Goal: Task Accomplishment & Management: Complete application form

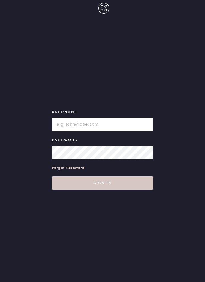
click at [71, 131] on input "loginName" at bounding box center [102, 125] width 101 height 14
click at [67, 131] on input "loginName" at bounding box center [102, 125] width 101 height 14
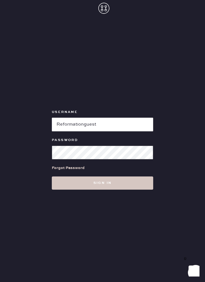
click at [102, 190] on button "Sign in" at bounding box center [102, 182] width 101 height 13
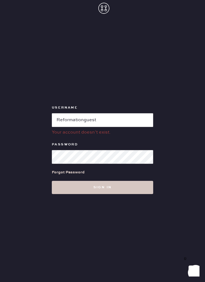
click at [105, 127] on input "loginName" at bounding box center [102, 120] width 101 height 14
type input "Reformationsomerset"
click at [102, 194] on button "Sign in" at bounding box center [102, 187] width 101 height 13
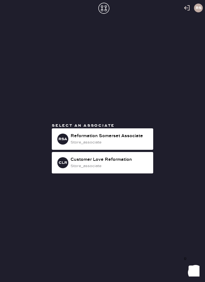
click at [72, 145] on div "store_associate" at bounding box center [109, 142] width 78 height 6
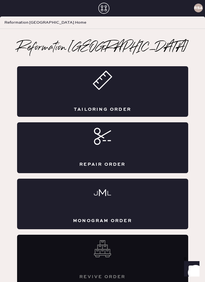
click at [85, 101] on div "Tailoring Order" at bounding box center [102, 91] width 171 height 51
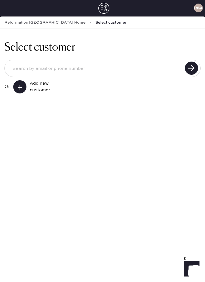
click at [48, 68] on input at bounding box center [95, 68] width 175 height 13
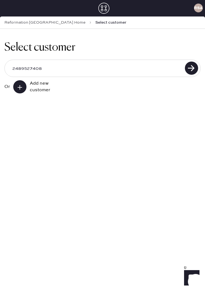
type input "2489527408"
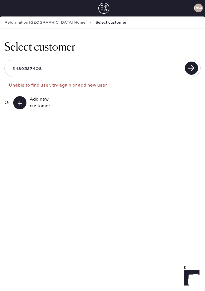
click at [33, 101] on div "Add new customer" at bounding box center [43, 102] width 27 height 13
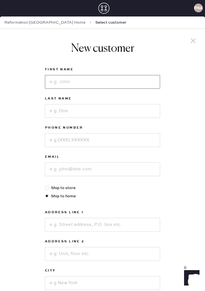
click at [132, 81] on input at bounding box center [102, 82] width 115 height 14
type input "[PERSON_NAME]"
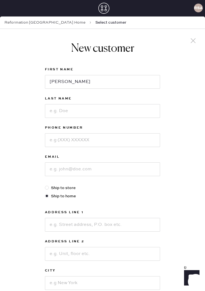
click at [132, 116] on input at bounding box center [102, 111] width 115 height 14
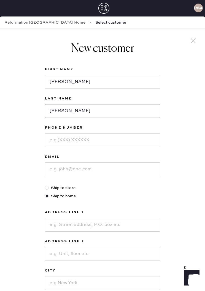
type input "[PERSON_NAME]"
click at [134, 139] on input at bounding box center [102, 140] width 115 height 14
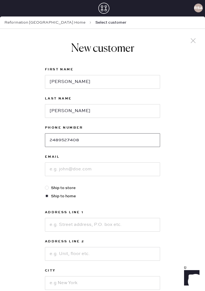
type input "2489527408"
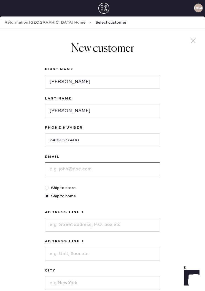
click at [125, 170] on input at bounding box center [102, 169] width 115 height 14
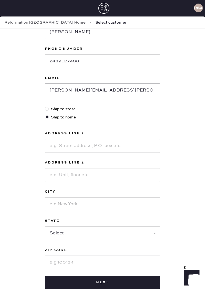
scroll to position [83, 0]
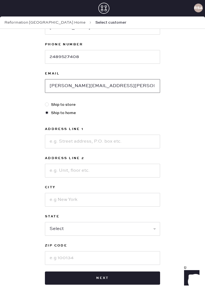
type input "[PERSON_NAME][EMAIL_ADDRESS][PERSON_NAME][DOMAIN_NAME]"
click at [84, 141] on input at bounding box center [102, 142] width 115 height 14
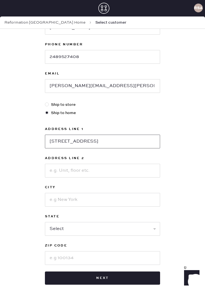
type input "[STREET_ADDRESS]"
click at [108, 175] on input at bounding box center [102, 171] width 115 height 14
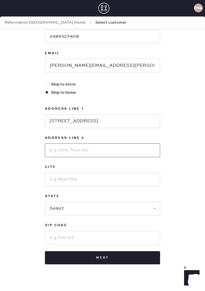
scroll to position [104, 0]
click at [83, 181] on input at bounding box center [102, 180] width 115 height 14
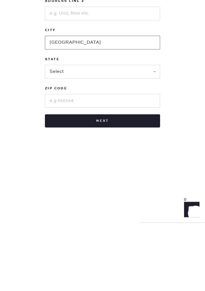
type input "[GEOGRAPHIC_DATA]"
click at [94, 133] on select "Select AK AL AR AZ CA CO CT [GEOGRAPHIC_DATA] DE FL [GEOGRAPHIC_DATA] HI [GEOGR…" at bounding box center [102, 140] width 115 height 14
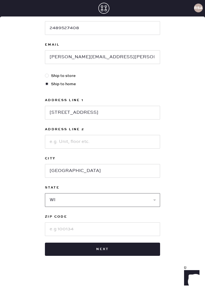
click at [78, 193] on select "Select AK AL AR AZ CA CO CT [GEOGRAPHIC_DATA] DE FL [GEOGRAPHIC_DATA] HI [GEOGR…" at bounding box center [102, 200] width 115 height 14
select select "WA"
click at [70, 224] on input at bounding box center [102, 229] width 115 height 14
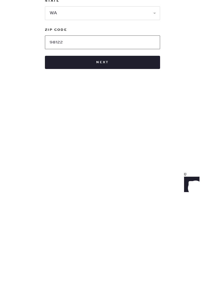
type input "98122"
click at [132, 149] on button "Next" at bounding box center [102, 155] width 115 height 13
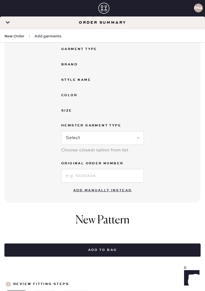
scroll to position [98, 0]
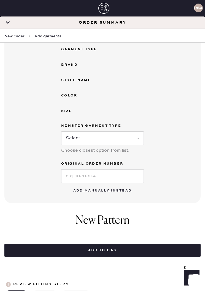
click at [115, 191] on button "Add manually instead" at bounding box center [102, 190] width 65 height 11
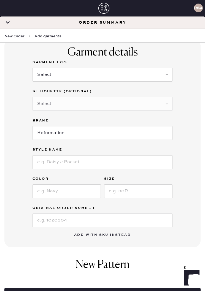
scroll to position [41, 0]
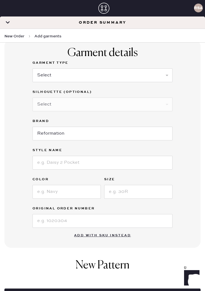
click at [110, 75] on select "Select Basic Skirt Jeans Leggings Pants Shorts Basic Sleeved Dress Basic Sleeve…" at bounding box center [102, 75] width 140 height 14
select select "6"
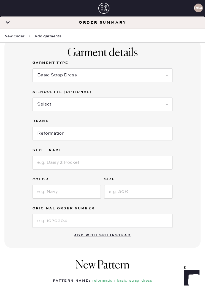
click at [113, 103] on select "Select Maxi Dress Midi Dress Mini Dress Other" at bounding box center [102, 105] width 140 height 14
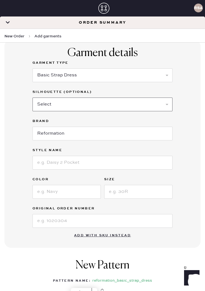
select select "39"
click at [110, 106] on select "Select Maxi Dress Midi Dress Mini Dress Other" at bounding box center [102, 105] width 140 height 14
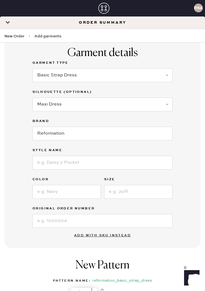
click at [101, 138] on input "Reformation" at bounding box center [102, 134] width 140 height 14
click at [184, 126] on div "Garment details Garment Type Select Basic Skirt Jeans Leggings Pants Shorts Bas…" at bounding box center [102, 144] width 196 height 208
click at [101, 162] on input at bounding box center [102, 163] width 140 height 14
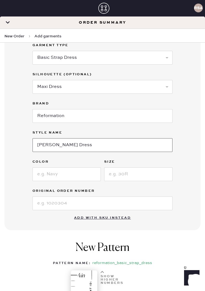
scroll to position [67, 0]
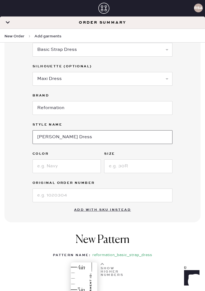
type input "[PERSON_NAME] Dress"
click at [71, 170] on input at bounding box center [66, 166] width 68 height 14
type input "Shade Garden"
click at [134, 170] on input at bounding box center [138, 166] width 68 height 14
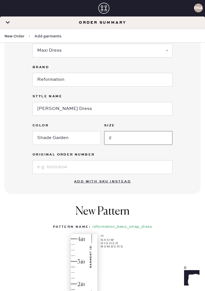
scroll to position [95, 0]
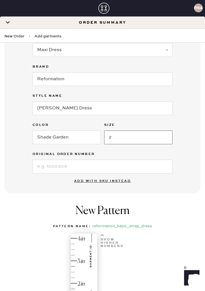
type input "2"
click at [91, 167] on input at bounding box center [102, 167] width 140 height 14
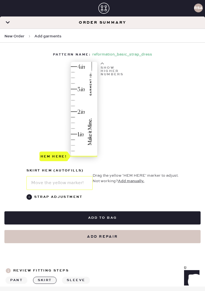
scroll to position [259, 0]
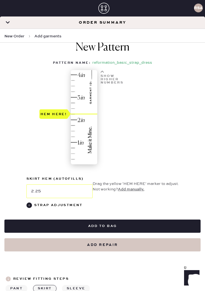
type input "2.5"
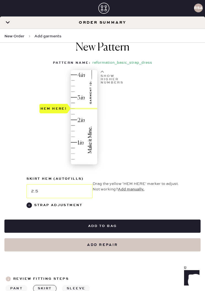
click at [118, 228] on button "Add to bag" at bounding box center [102, 226] width 196 height 13
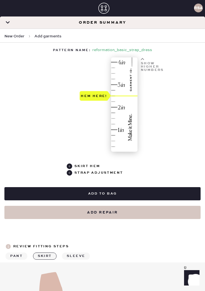
select select "6"
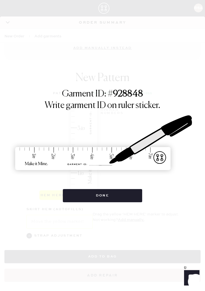
click at [126, 196] on button "Done" at bounding box center [102, 195] width 79 height 13
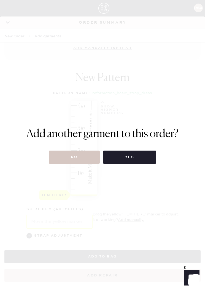
click at [120, 158] on button "Yes" at bounding box center [129, 157] width 53 height 13
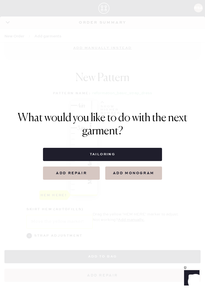
click at [134, 154] on button "Tailoring" at bounding box center [102, 154] width 118 height 13
select select
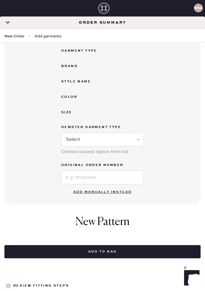
scroll to position [99, 0]
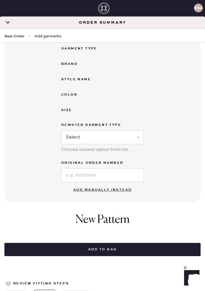
click at [116, 191] on button "Add manually instead" at bounding box center [102, 189] width 65 height 11
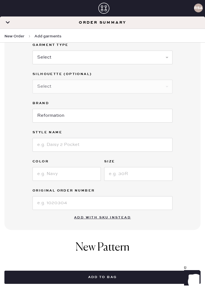
scroll to position [60, 0]
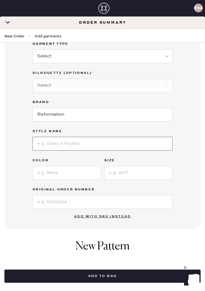
click at [109, 147] on input at bounding box center [102, 144] width 140 height 14
type input "[PERSON_NAME] Dress"
click at [79, 177] on input at bounding box center [66, 173] width 68 height 14
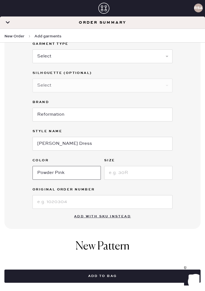
type input "Powder Pink"
click at [152, 171] on input at bounding box center [138, 173] width 68 height 14
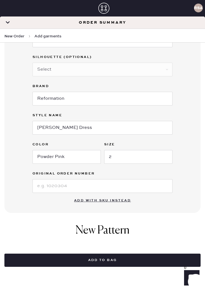
scroll to position [94, 0]
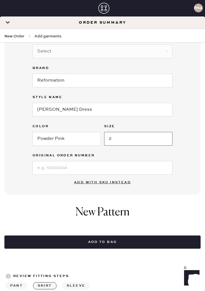
type input "2"
click at [114, 242] on button "Add to bag" at bounding box center [102, 242] width 196 height 13
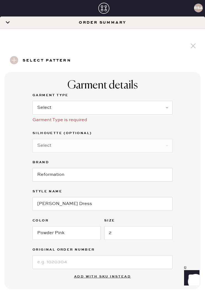
scroll to position [0, 0]
click at [49, 101] on select "Select Basic Skirt Jeans Leggings Pants Shorts Basic Sleeved Dress Basic Sleeve…" at bounding box center [102, 108] width 140 height 14
select select "6"
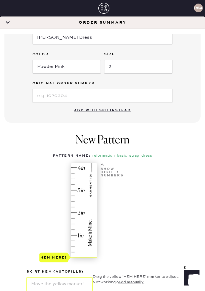
scroll to position [178, 0]
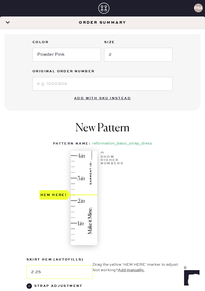
type input "2"
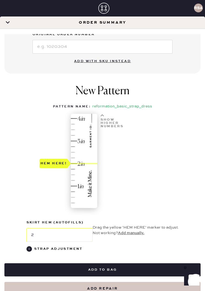
scroll to position [216, 0]
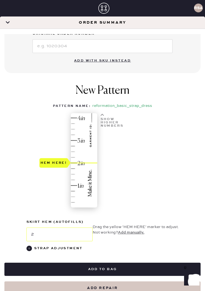
click at [131, 263] on button "Add to bag" at bounding box center [102, 269] width 196 height 13
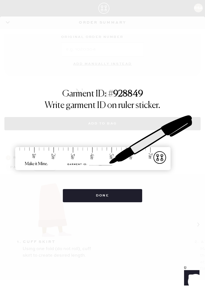
select select "6"
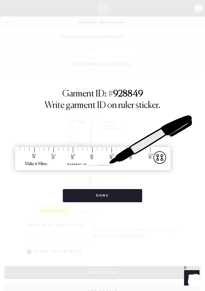
click at [126, 196] on button "Done" at bounding box center [102, 195] width 79 height 13
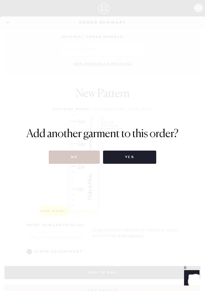
click at [143, 161] on button "Yes" at bounding box center [129, 157] width 53 height 13
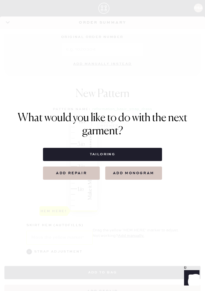
click at [133, 155] on button "Tailoring" at bounding box center [102, 154] width 118 height 13
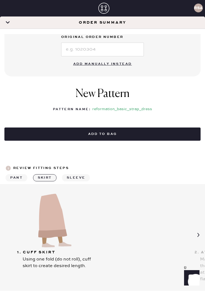
select select
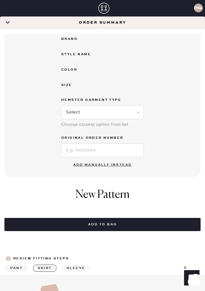
scroll to position [111, 0]
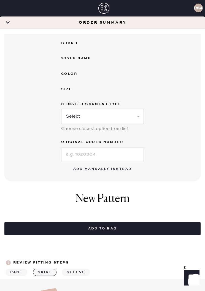
click at [118, 164] on button "Add manually instead" at bounding box center [102, 169] width 65 height 11
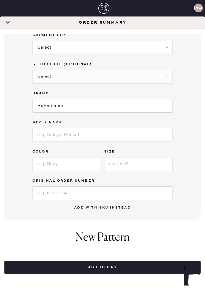
scroll to position [50, 0]
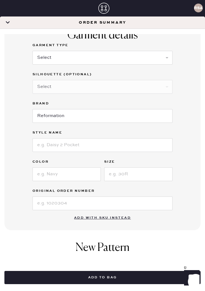
click at [145, 51] on select "Select Basic Skirt Jeans Leggings Pants Shorts Basic Sleeved Dress Basic Sleeve…" at bounding box center [102, 58] width 140 height 14
click at [159, 51] on select "Select Basic Skirt Jeans Leggings Pants Shorts Basic Sleeved Dress Basic Sleeve…" at bounding box center [102, 58] width 140 height 14
click at [164, 51] on select "Select Basic Skirt Jeans Leggings Pants Shorts Basic Sleeved Dress Basic Sleeve…" at bounding box center [102, 58] width 140 height 14
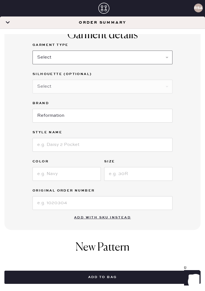
click at [155, 53] on select "Select Basic Skirt Jeans Leggings Pants Shorts Basic Sleeved Dress Basic Sleeve…" at bounding box center [102, 58] width 140 height 14
select select "6"
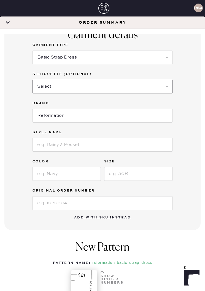
click at [151, 80] on select "Select Maxi Dress Midi Dress Mini Dress Other" at bounding box center [102, 87] width 140 height 14
select select "39"
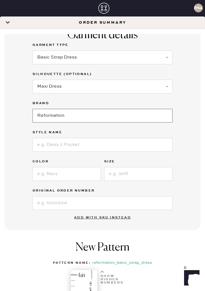
click at [131, 109] on input "Reformation" at bounding box center [102, 116] width 140 height 14
click at [178, 101] on div "Garment details Garment Type Select Basic Skirt Jeans Leggings Pants Shorts Bas…" at bounding box center [102, 126] width 196 height 208
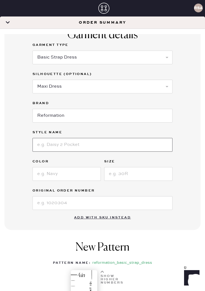
click at [100, 139] on input at bounding box center [102, 145] width 140 height 14
type input "[PERSON_NAME]"
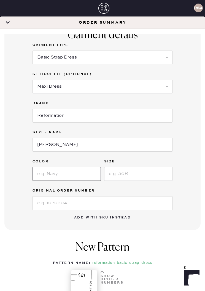
click at [49, 167] on input at bounding box center [66, 174] width 68 height 14
type input "Larkspur"
click at [136, 168] on input at bounding box center [138, 174] width 68 height 14
type input "S"
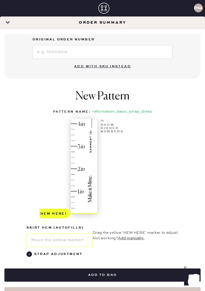
scroll to position [203, 0]
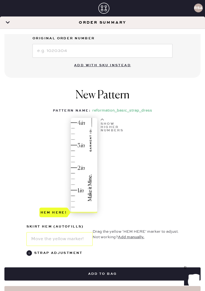
type input "2"
click at [33, 250] on div "Strap Adjustment" at bounding box center [102, 253] width 152 height 7
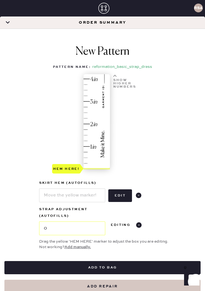
scroll to position [248, 0]
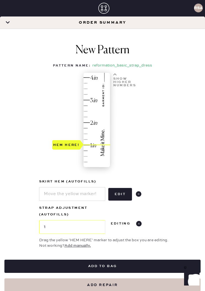
type input "1.25"
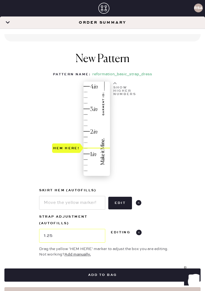
scroll to position [245, 0]
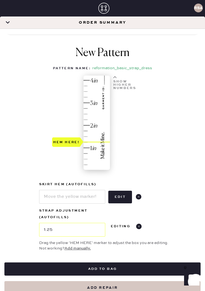
click at [117, 263] on button "Add to bag" at bounding box center [102, 269] width 196 height 13
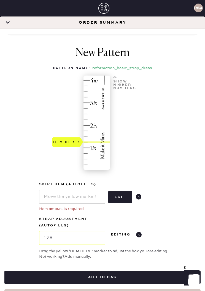
click at [136, 194] on use at bounding box center [138, 196] width 5 height 5
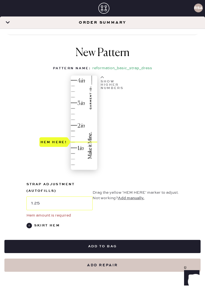
click at [120, 240] on button "Add to bag" at bounding box center [102, 246] width 196 height 13
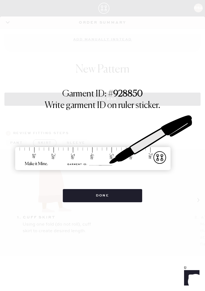
select select "6"
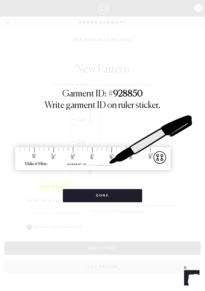
click at [124, 193] on button "Done" at bounding box center [102, 195] width 79 height 13
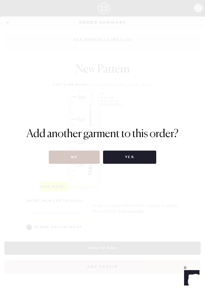
click at [68, 157] on button "No" at bounding box center [74, 157] width 51 height 13
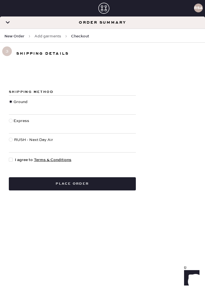
click at [14, 159] on div at bounding box center [12, 160] width 6 height 6
click at [9, 157] on input "I agree to Terms & Conditions" at bounding box center [9, 157] width 0 height 0
checkbox input "true"
click at [43, 181] on button "Place order" at bounding box center [72, 183] width 127 height 13
